Goal: Find specific page/section: Find specific page/section

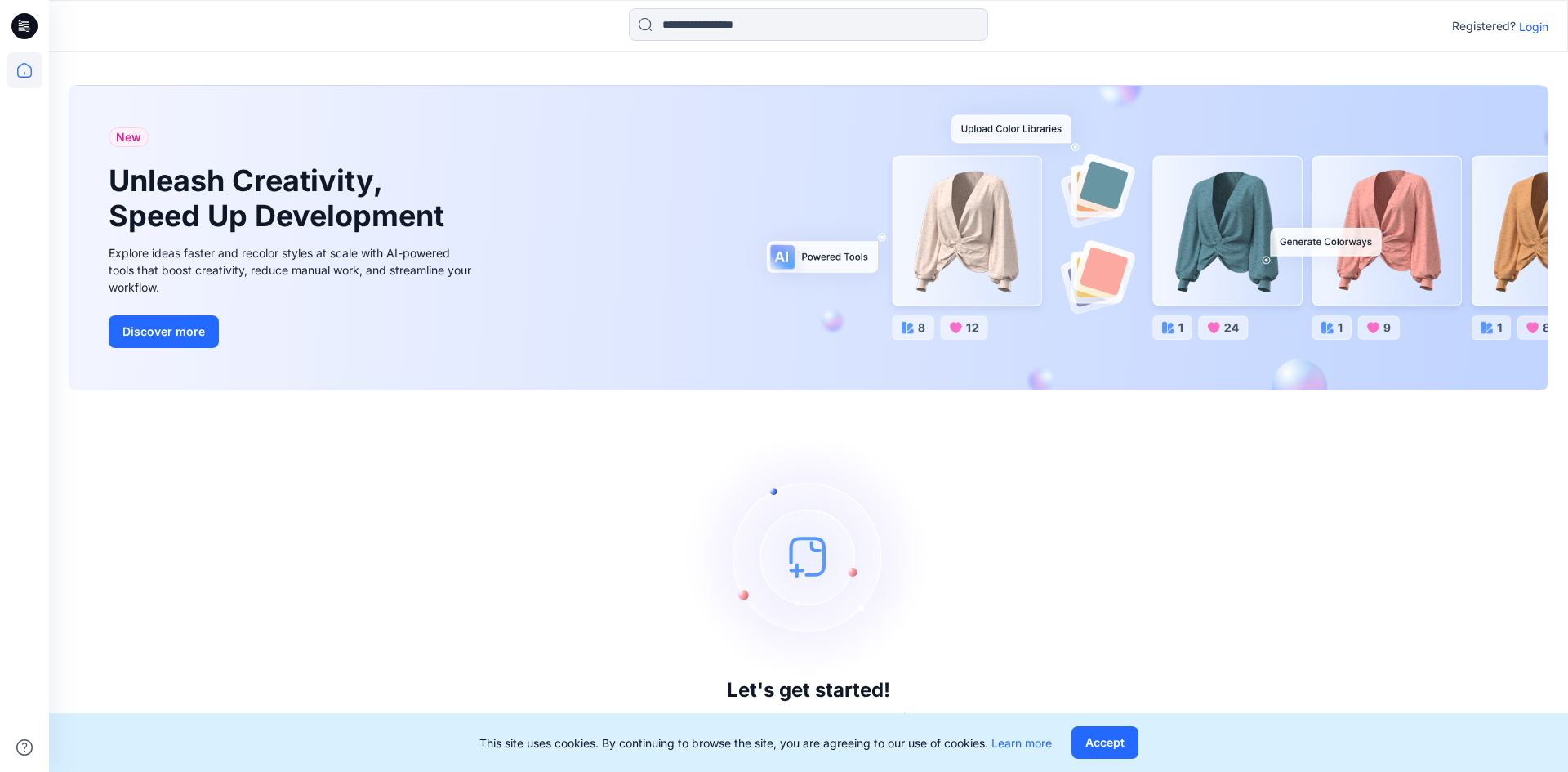
click at [1526, 28] on p "Login" at bounding box center [1534, 27] width 29 height 17
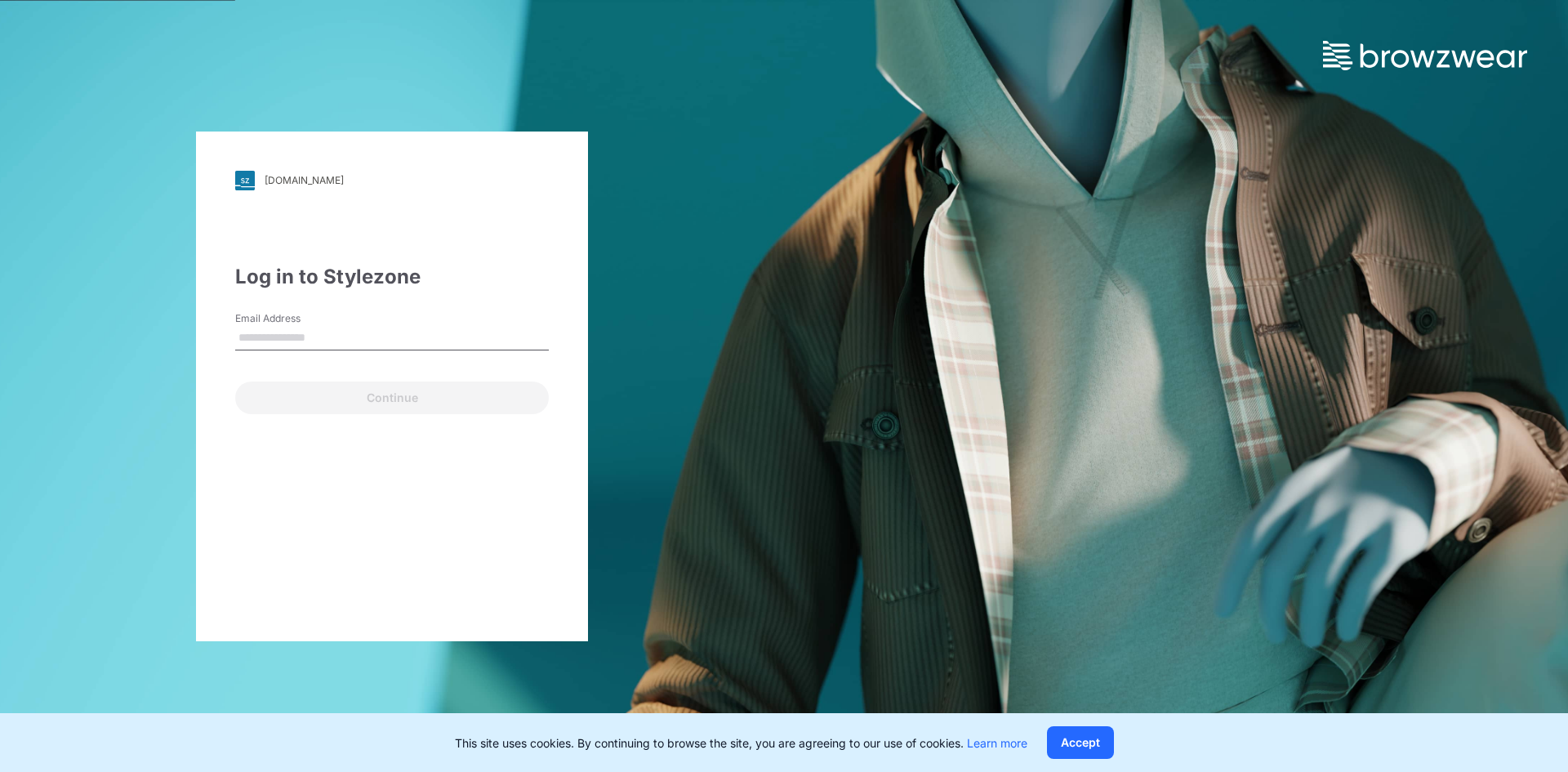
type input "**********"
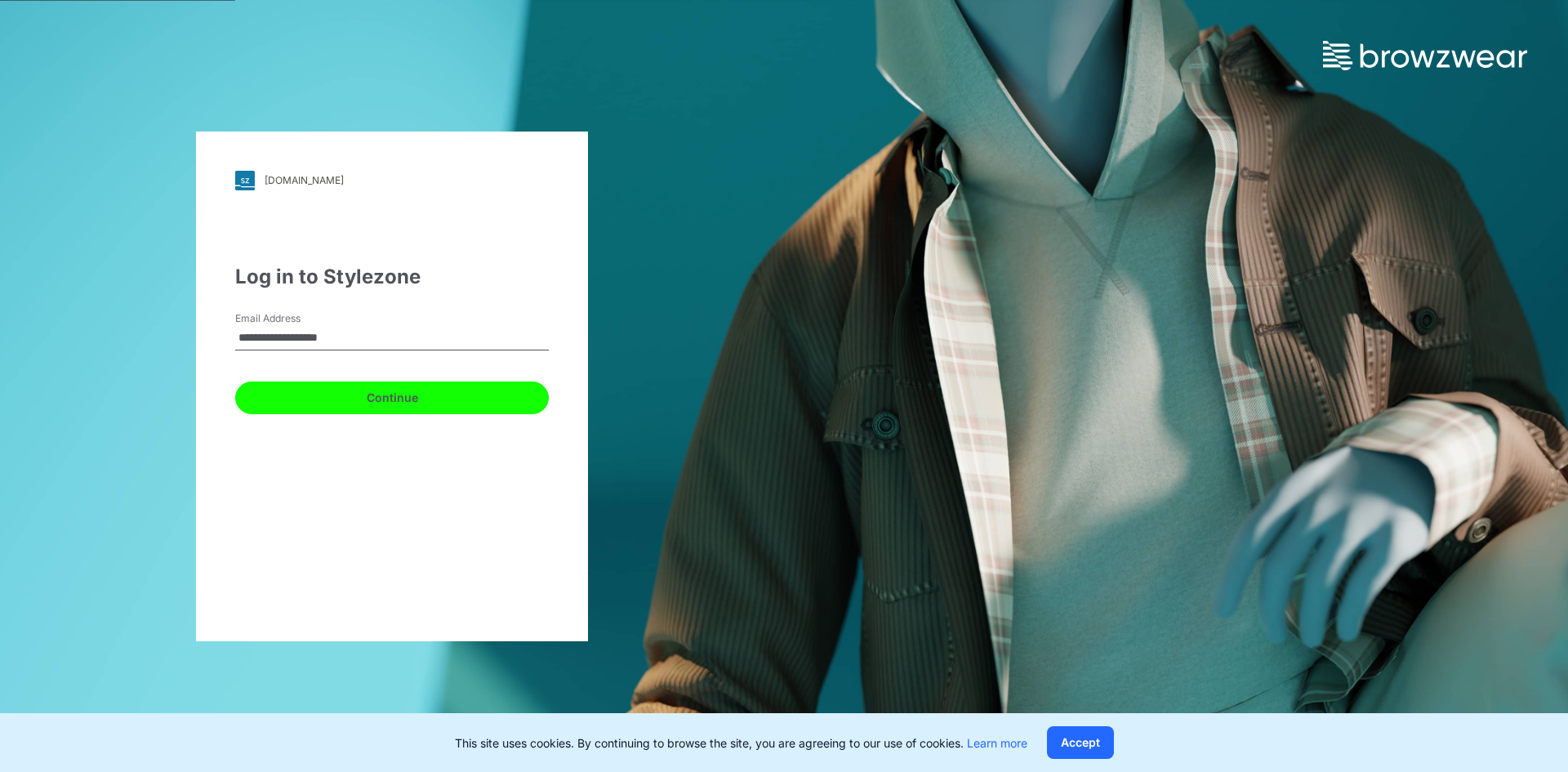
click at [343, 392] on button "Continue" at bounding box center [392, 398] width 314 height 33
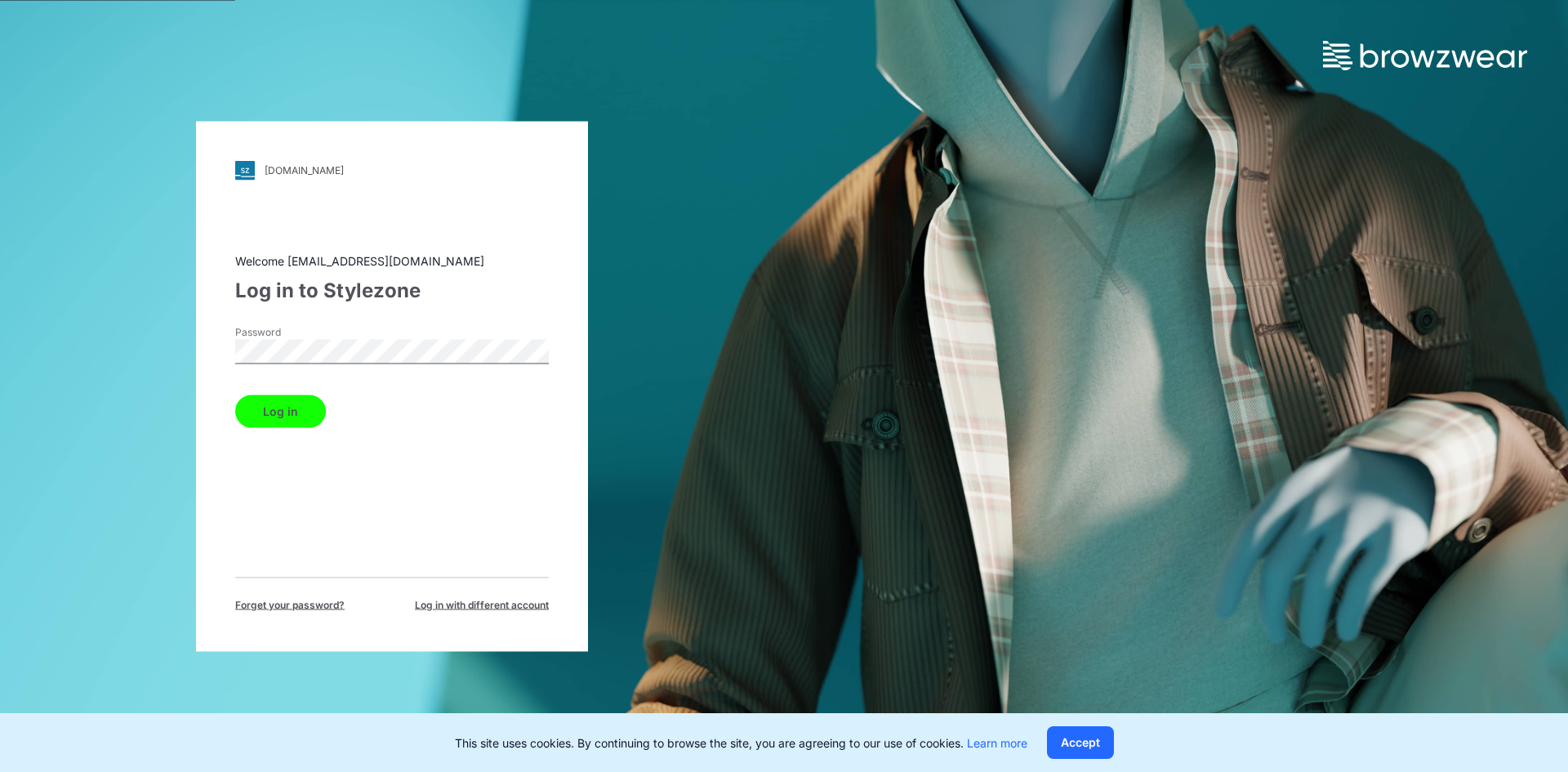
click at [295, 405] on button "Log in" at bounding box center [280, 411] width 91 height 33
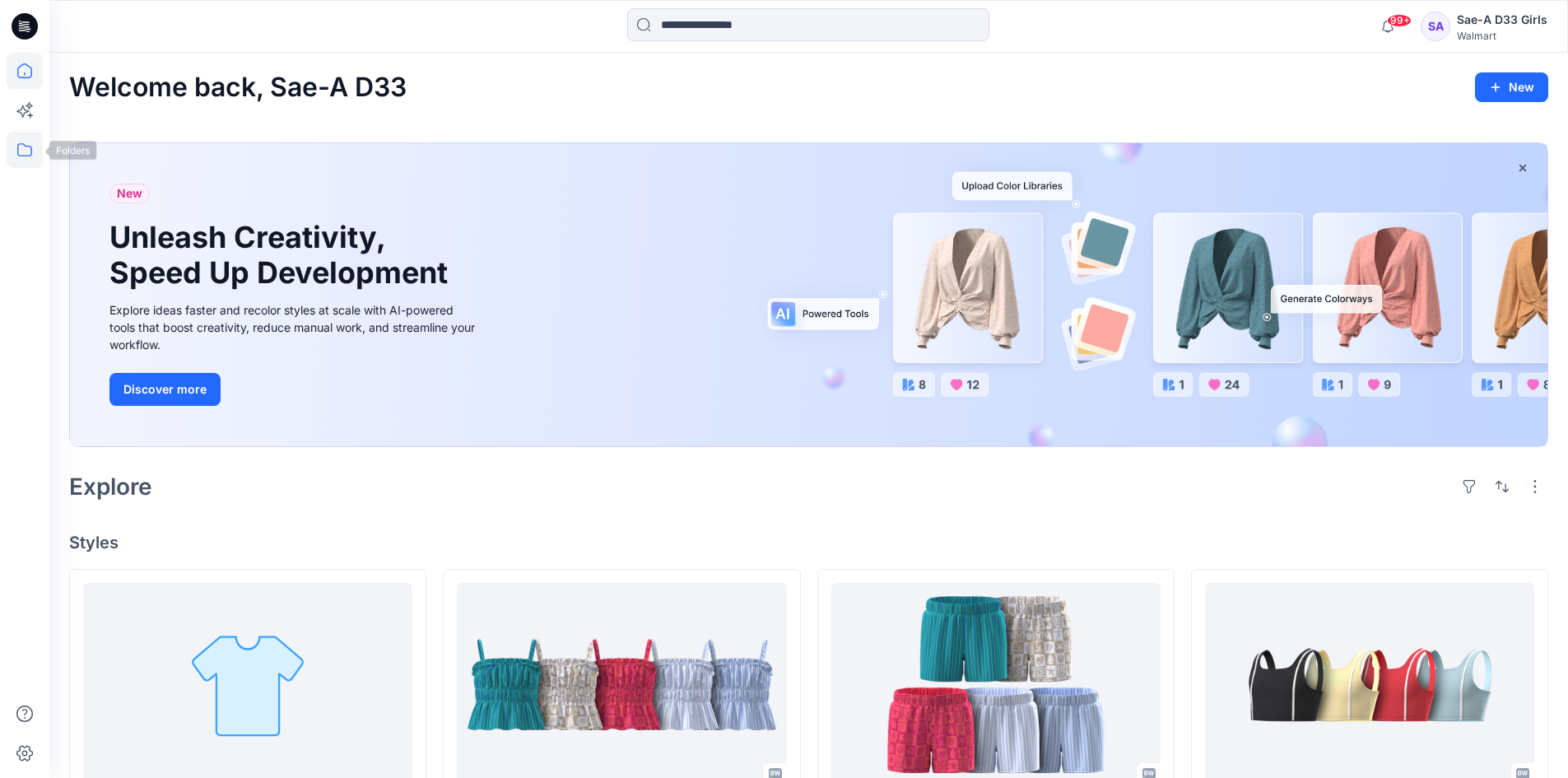
click at [17, 150] on icon at bounding box center [25, 150] width 36 height 36
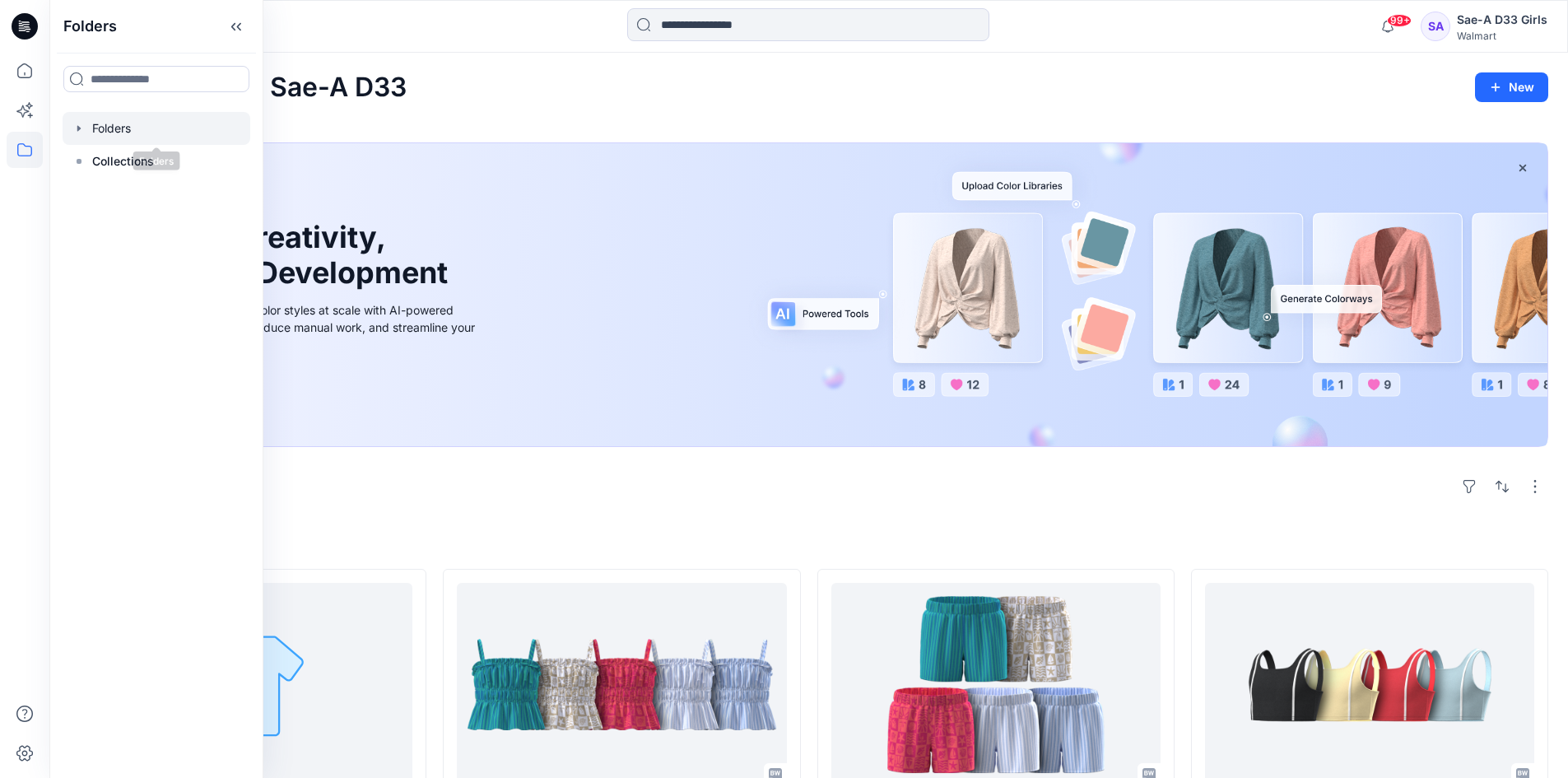
click at [92, 131] on div at bounding box center [156, 129] width 188 height 33
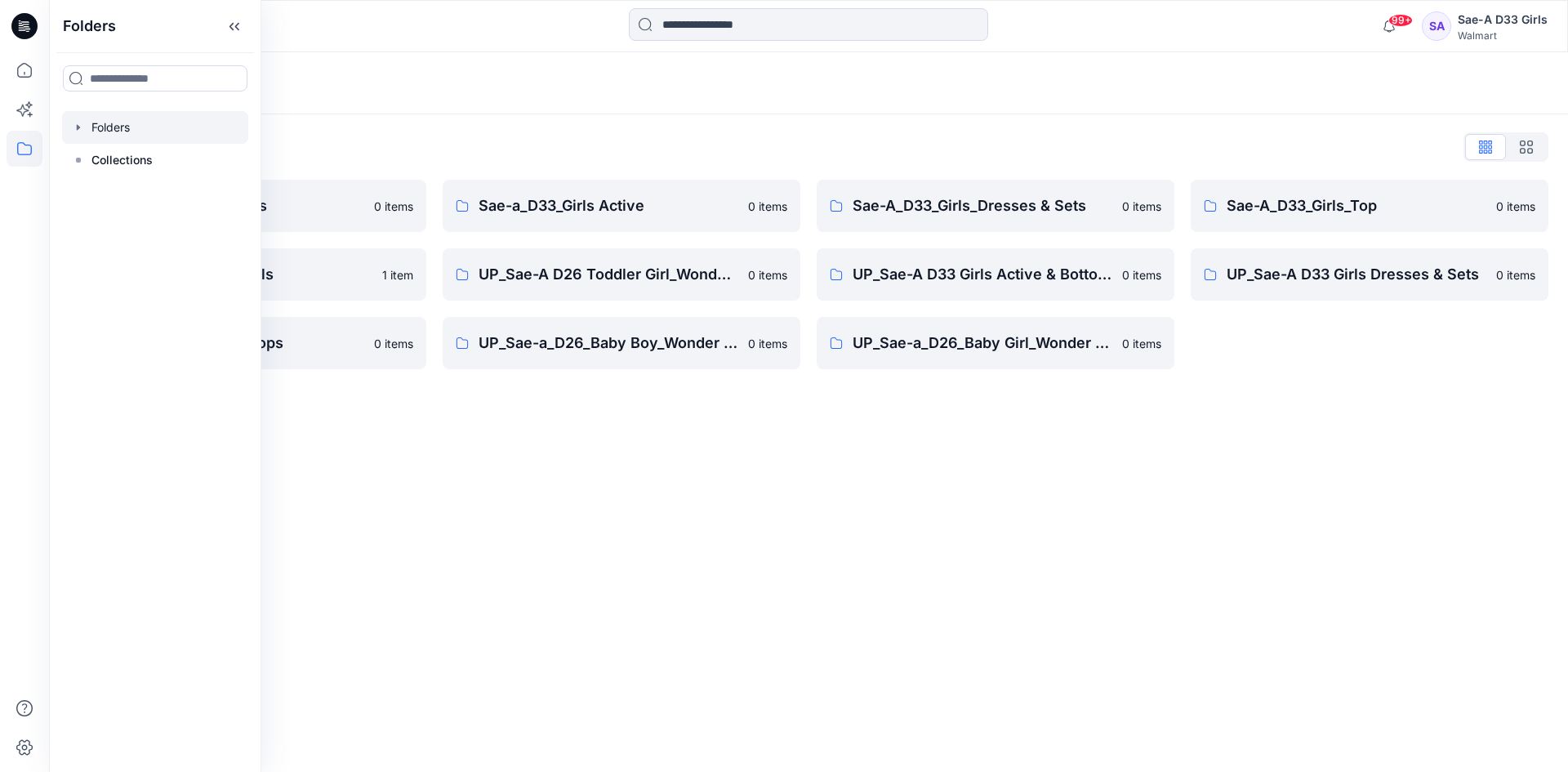
click at [772, 484] on div "Folders Folders List Sae-a_D24_Boys_Tops 0 items TWEEN Sae-a D33 Girls 1 item U…" at bounding box center [808, 412] width 1519 height 720
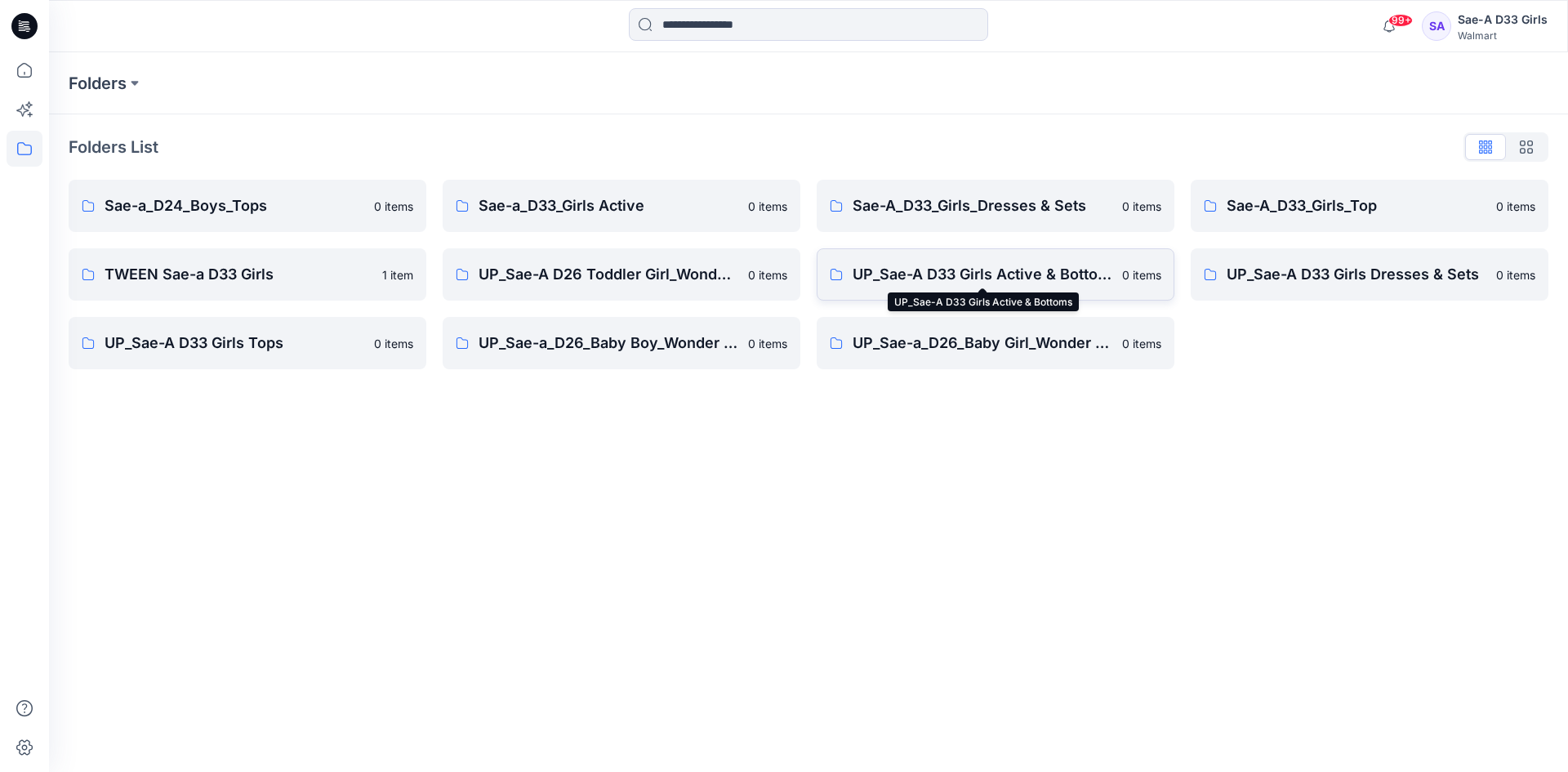
click at [906, 271] on p "UP_Sae-A D33 Girls Active & Bottoms" at bounding box center [982, 274] width 260 height 23
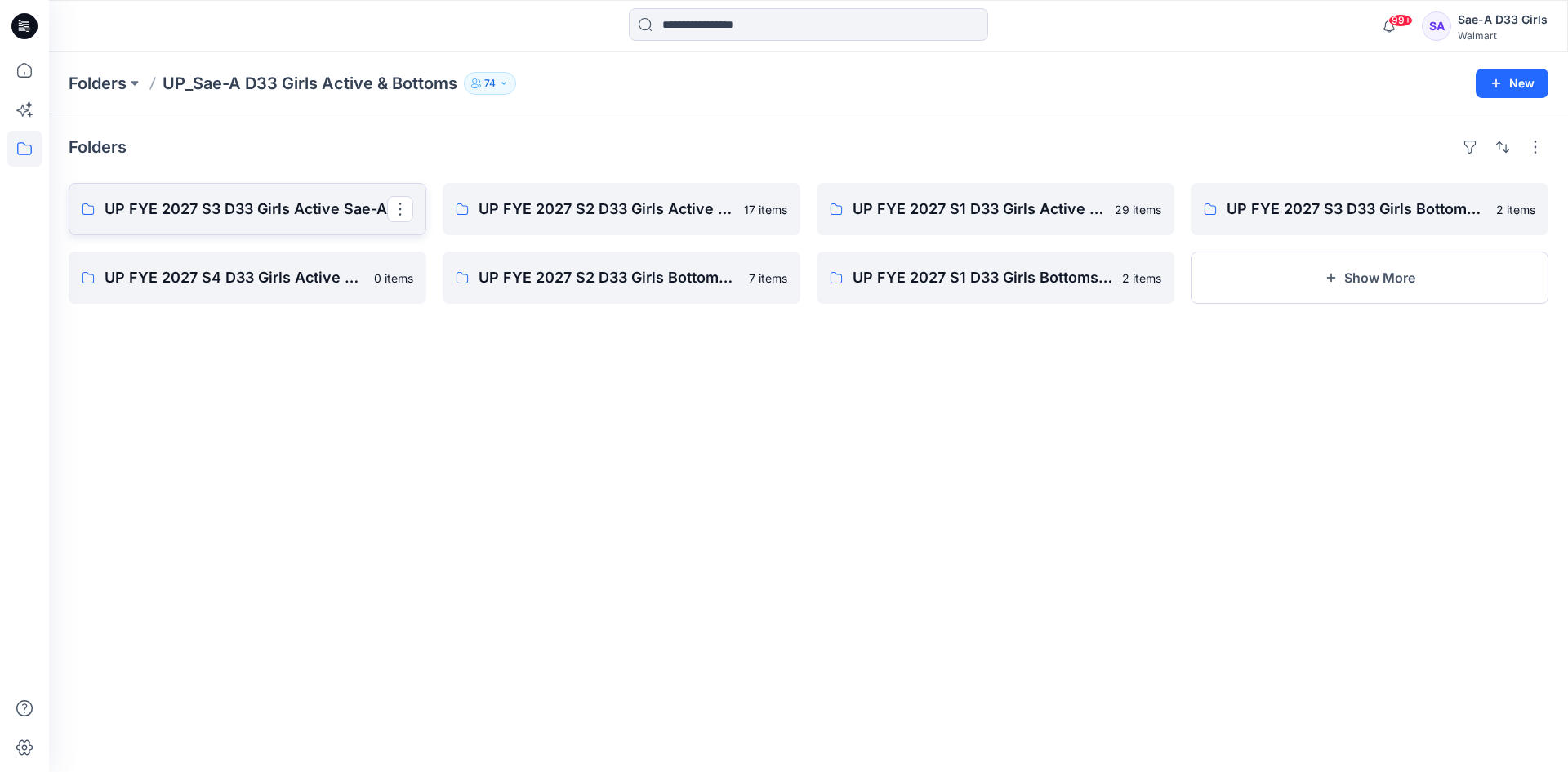
click at [293, 220] on link "UP FYE 2027 S3 D33 Girls Active Sae-A" at bounding box center [247, 208] width 357 height 52
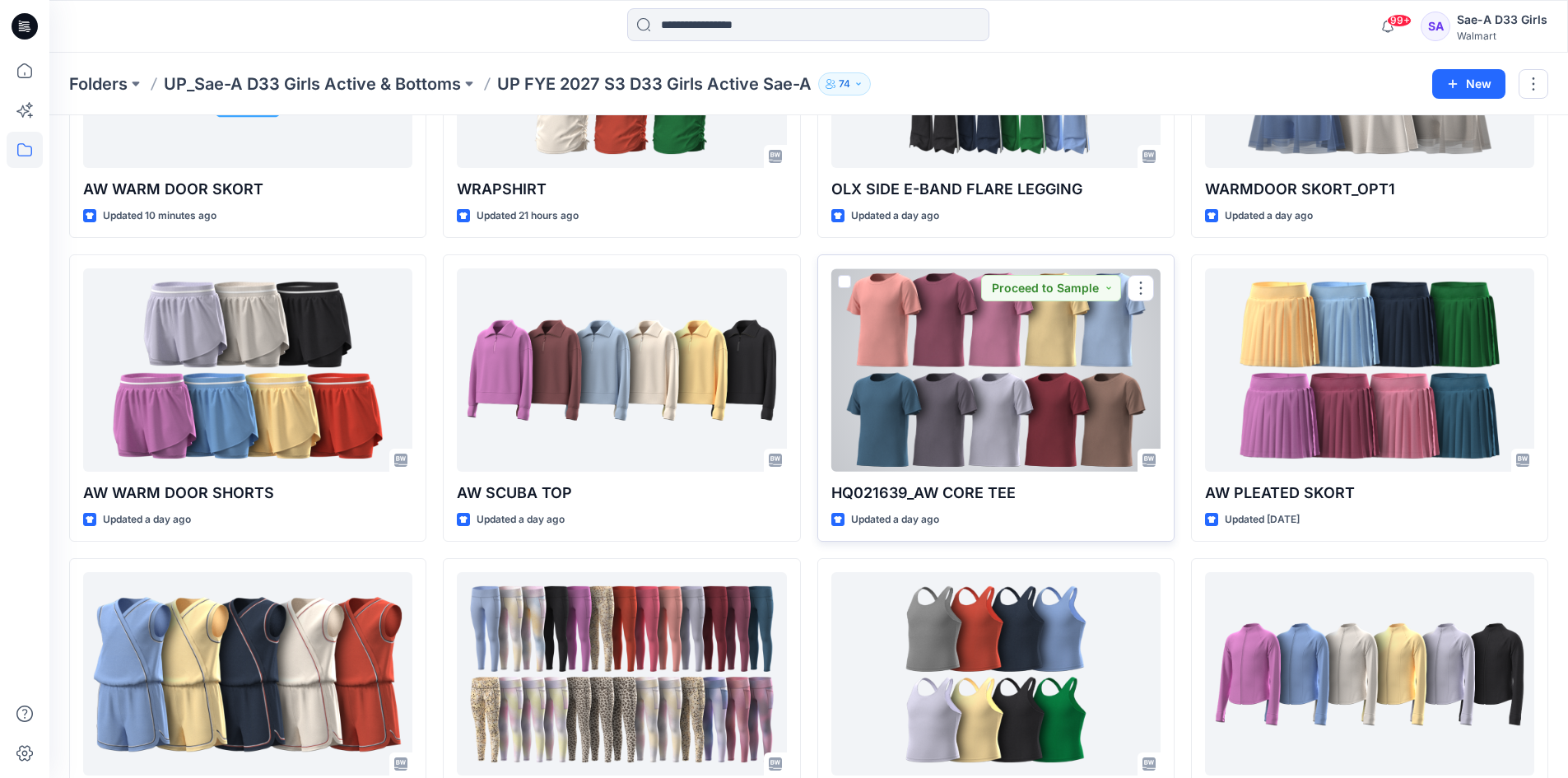
scroll to position [381, 0]
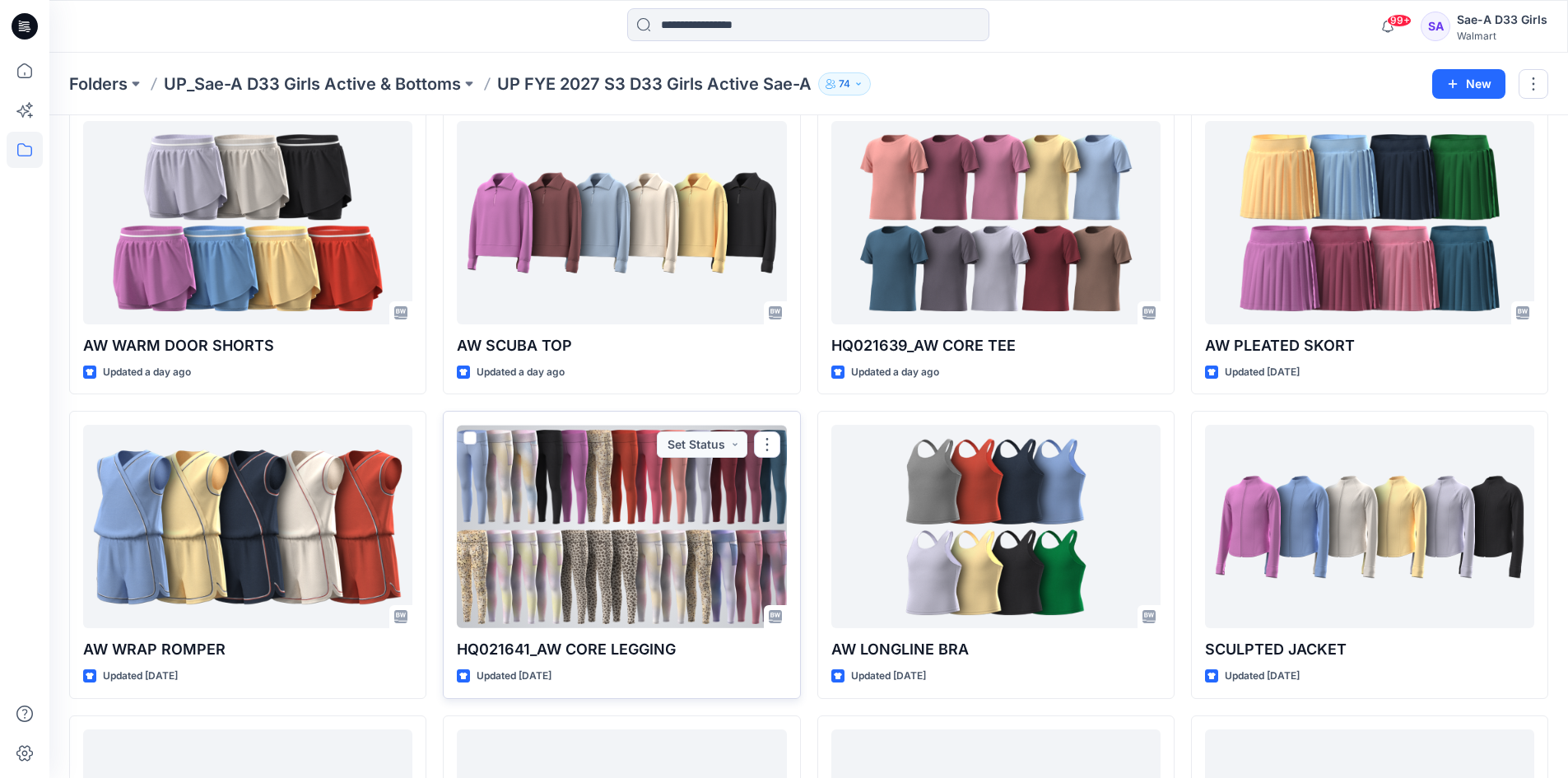
click at [660, 529] on div at bounding box center [621, 526] width 329 height 203
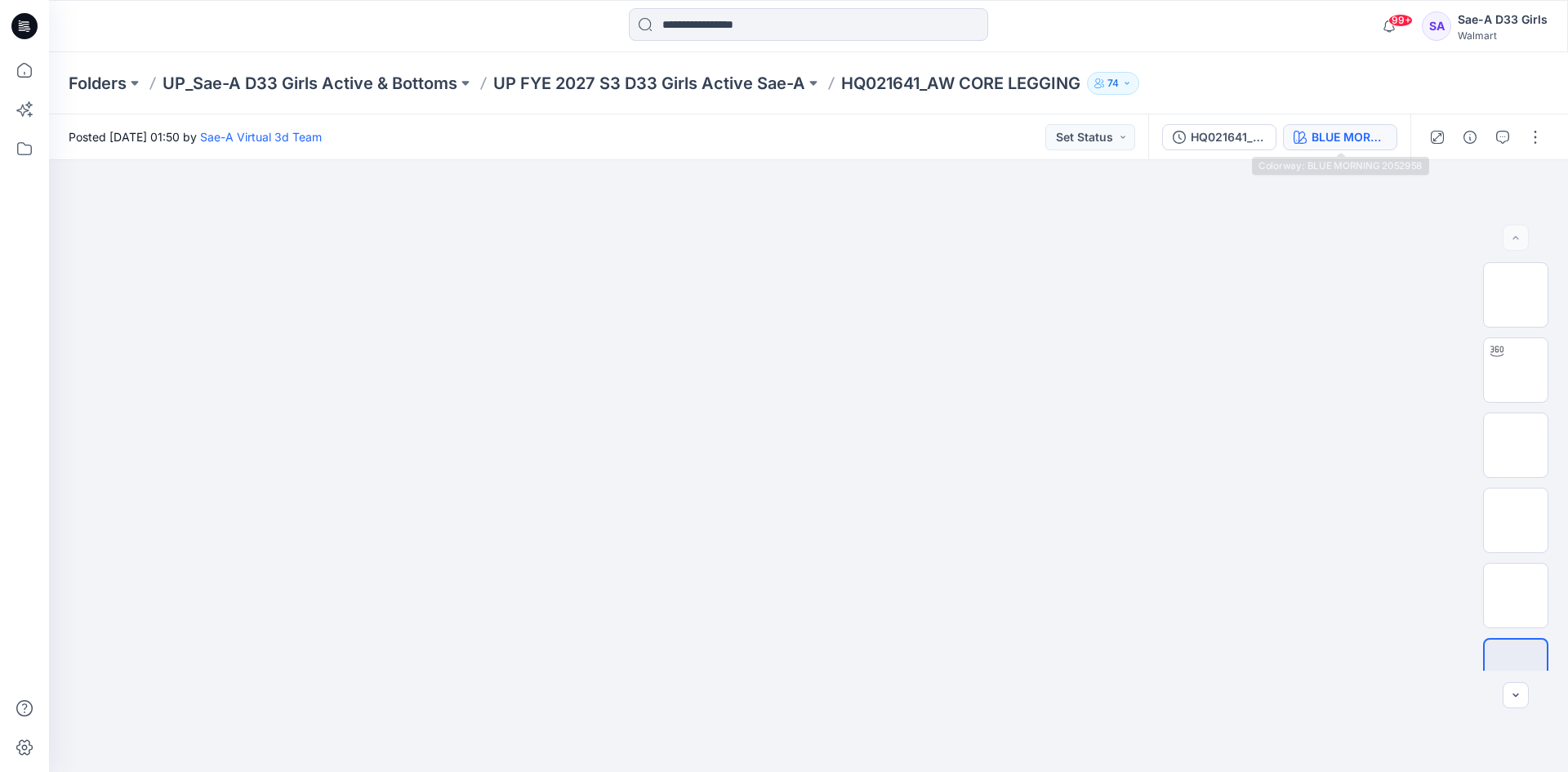
click at [1347, 141] on div "BLUE MORNING 2052958" at bounding box center [1349, 137] width 75 height 18
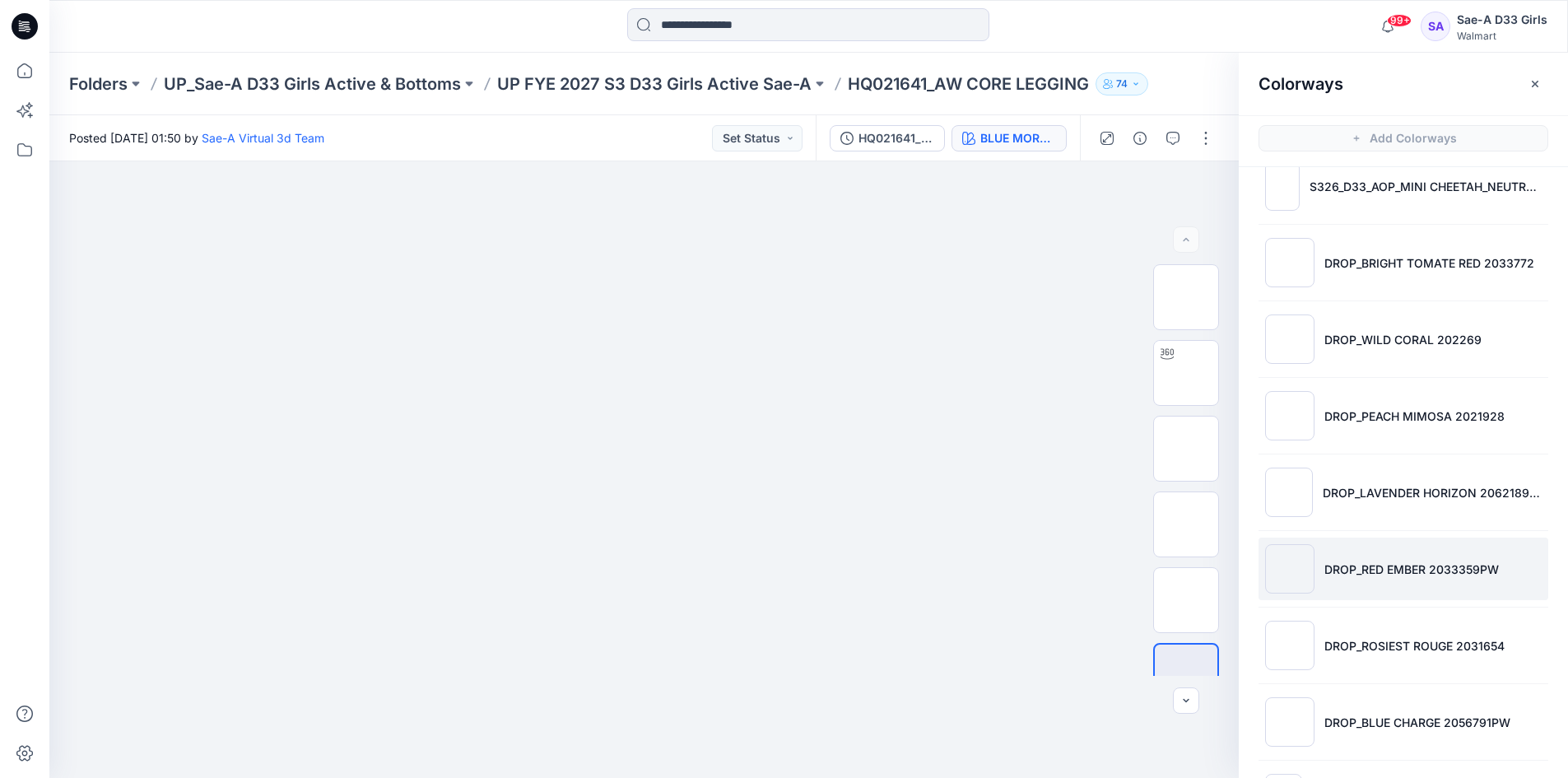
scroll to position [906, 0]
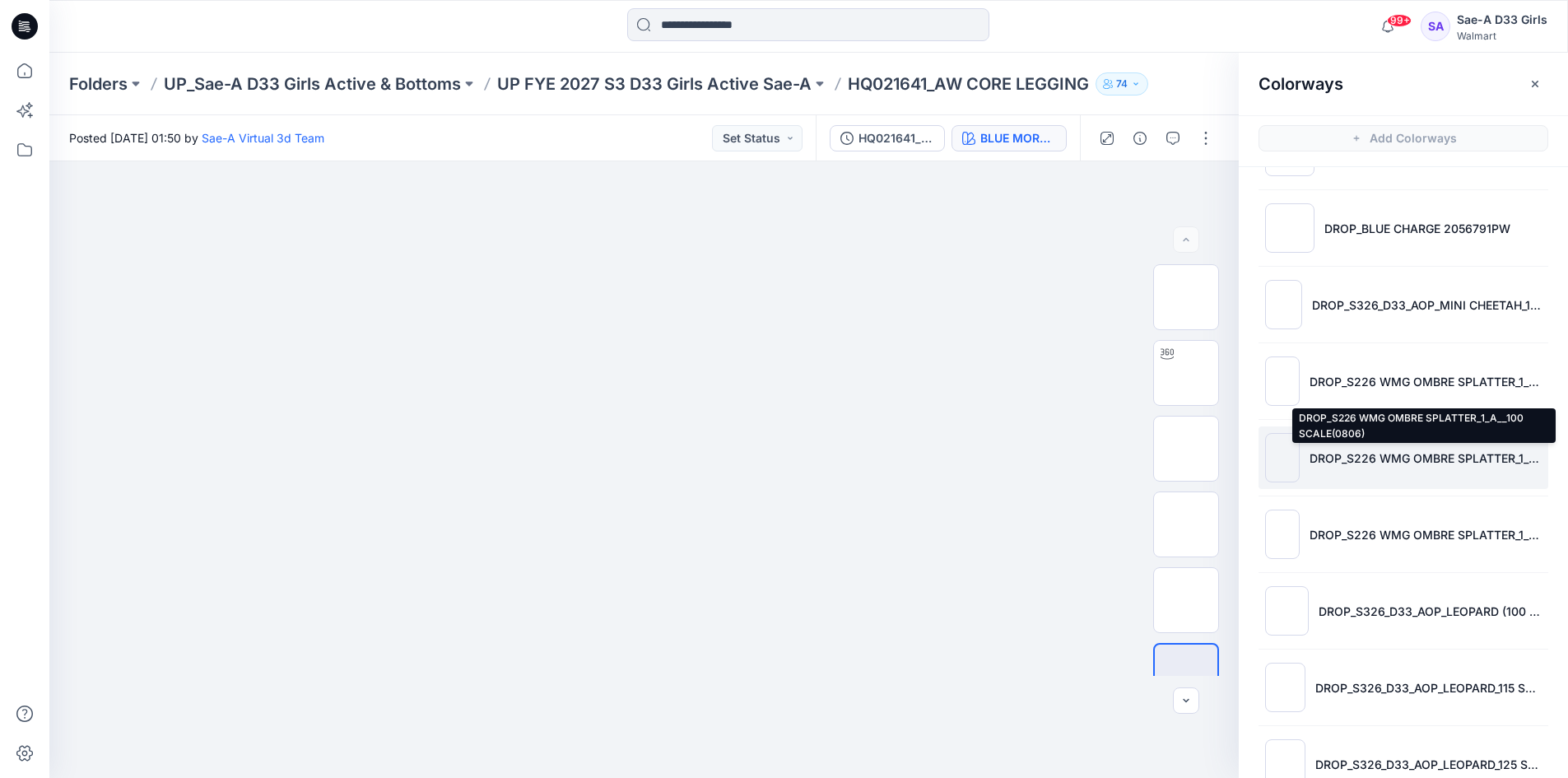
click at [1466, 463] on p "DROP_S226 WMG OMBRE SPLATTER_1_A__100 SCALE(0806)" at bounding box center [1425, 458] width 233 height 17
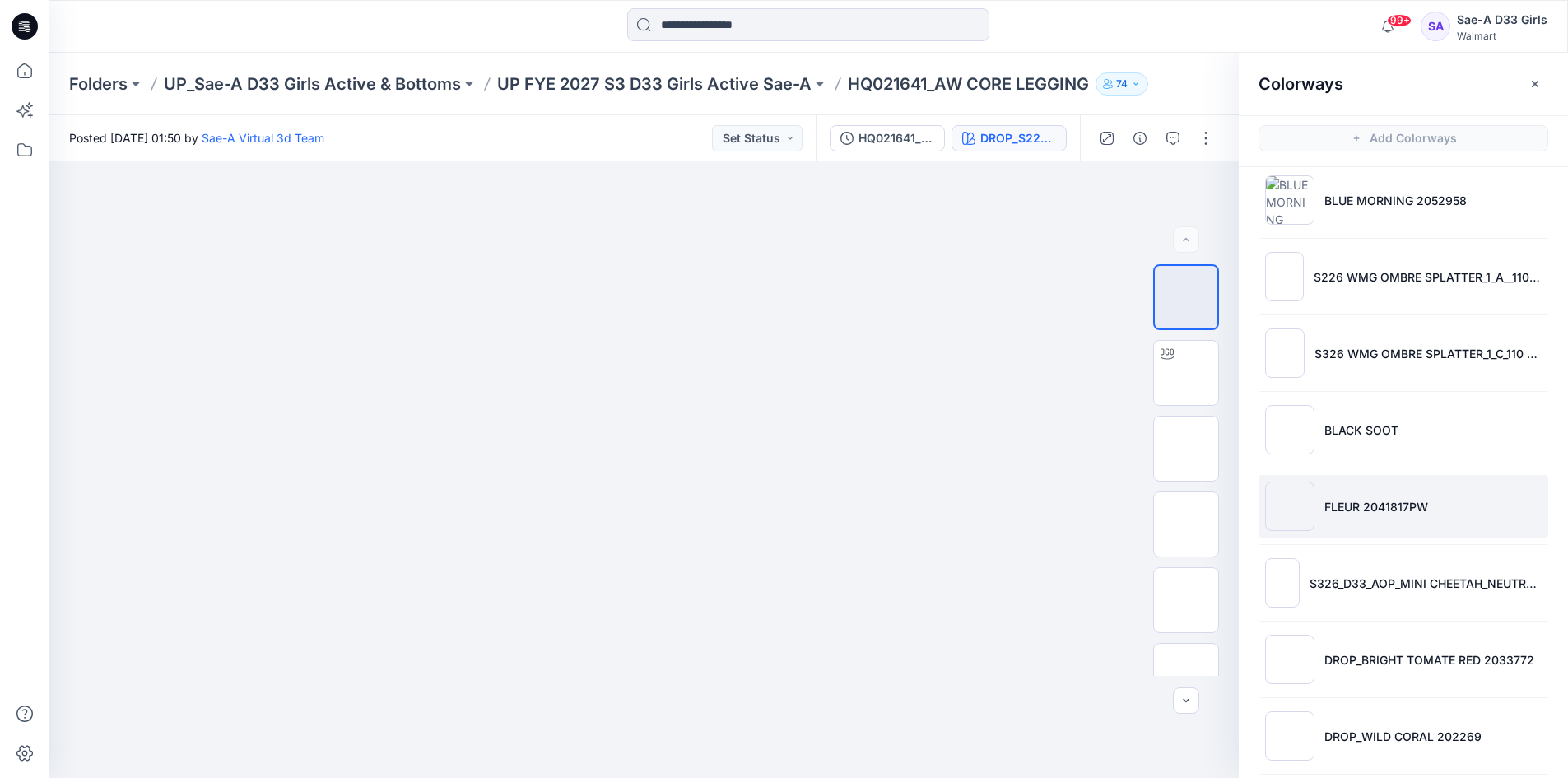
scroll to position [0, 0]
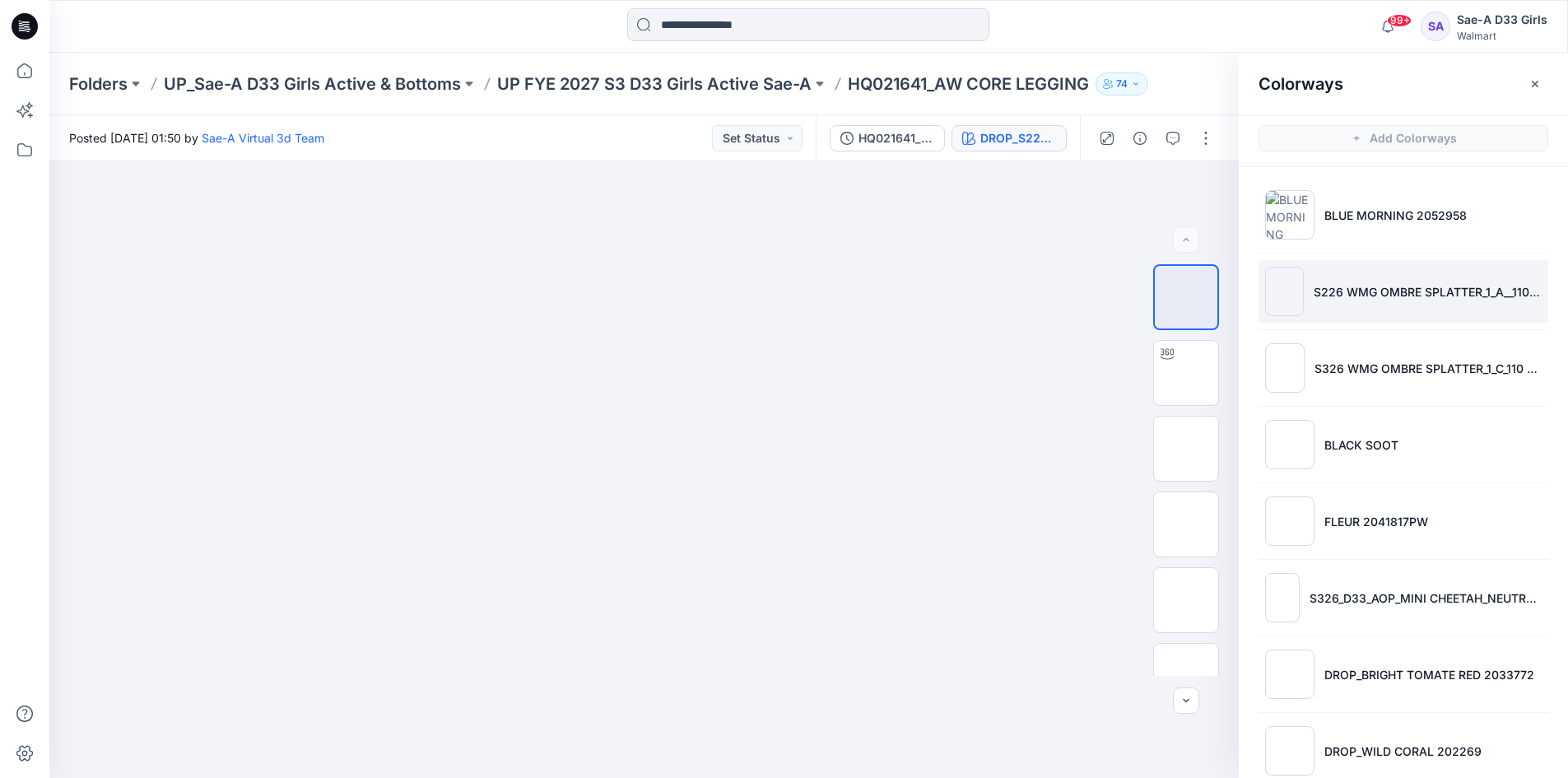
click at [1456, 300] on p "S226 WMG OMBRE SPLATTER_1_A__110 SCALE(0829)" at bounding box center [1428, 292] width 228 height 17
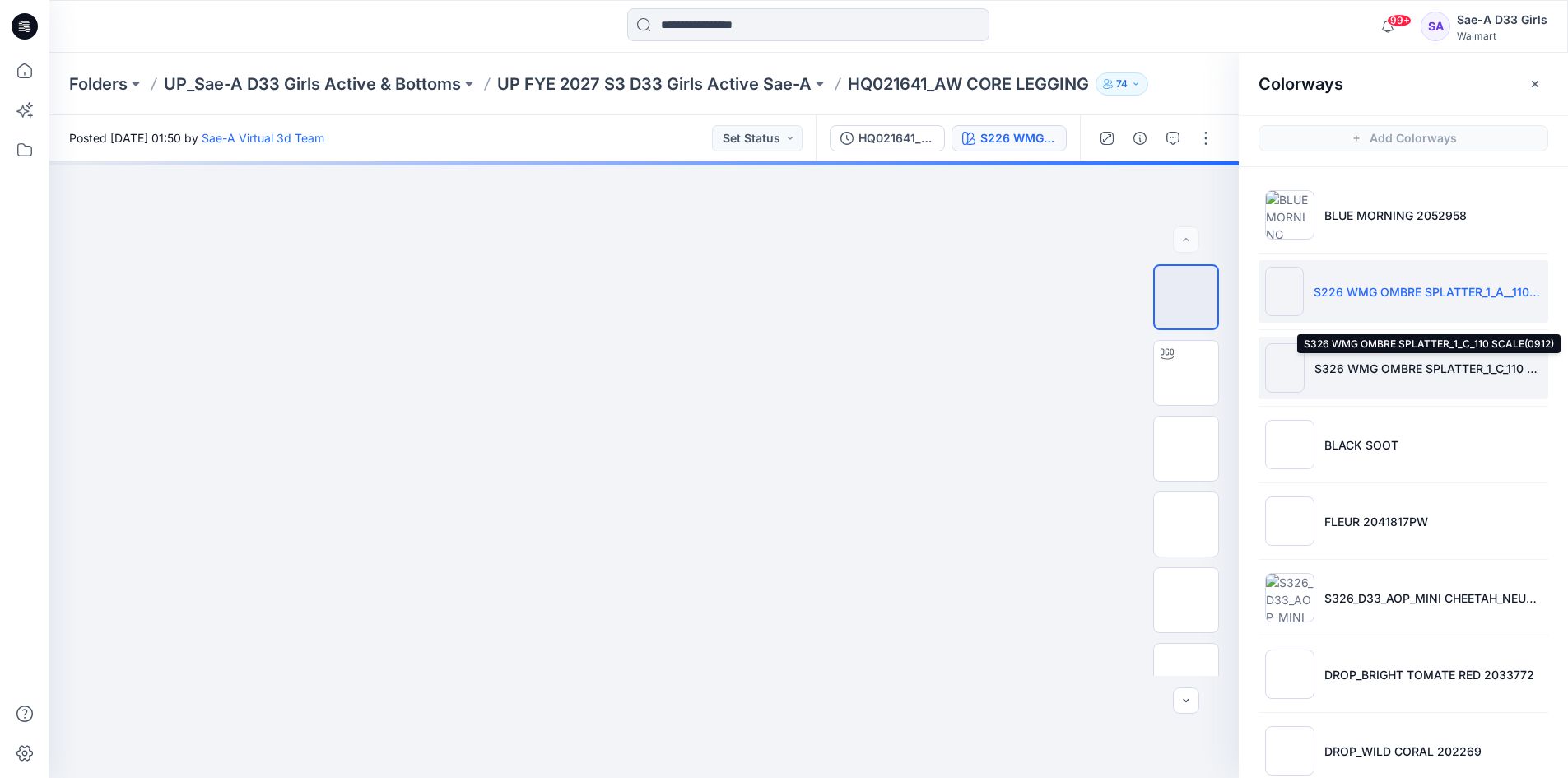
click at [1434, 361] on p "S326 WMG OMBRE SPLATTER_1_C_110 SCALE(0912)" at bounding box center [1428, 368] width 227 height 17
